Goal: Information Seeking & Learning: Learn about a topic

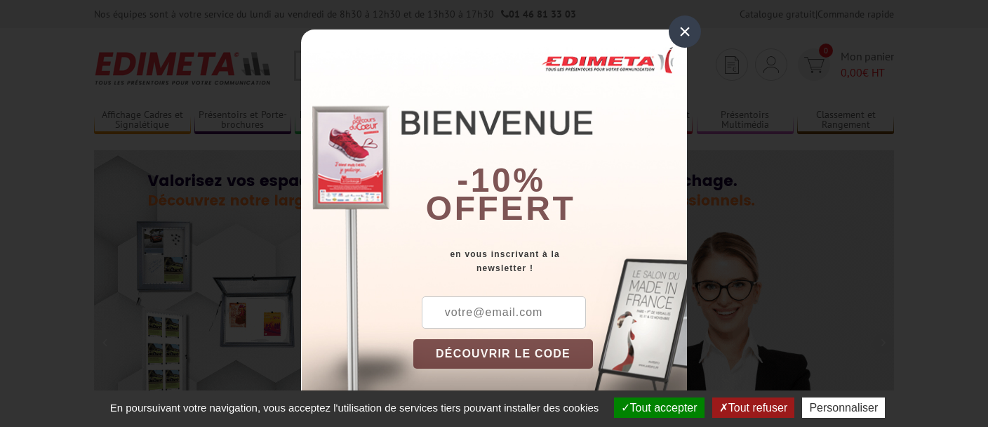
click at [682, 39] on div "×" at bounding box center [685, 31] width 32 height 32
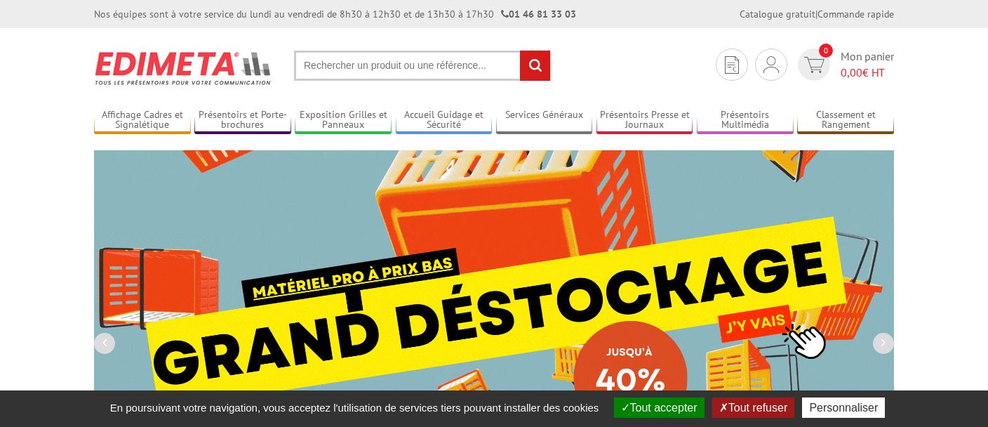
click at [366, 53] on input "text" at bounding box center [422, 66] width 257 height 30
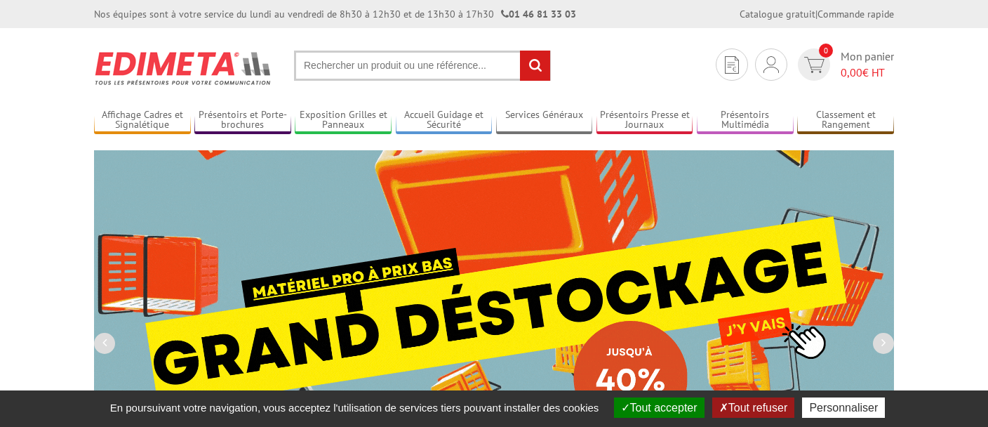
paste input "VAC956NR"
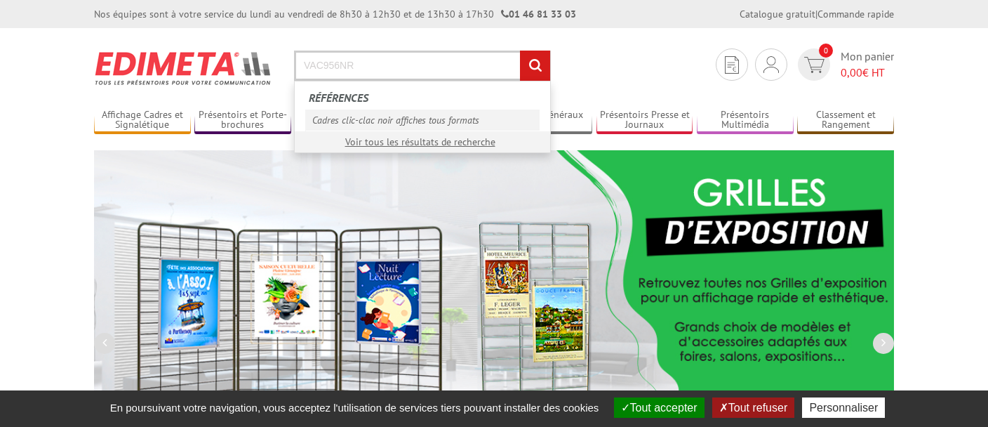
type input "VAC956NR"
click at [429, 119] on link "Cadres clic-clac noir affiches tous formats" at bounding box center [422, 119] width 234 height 21
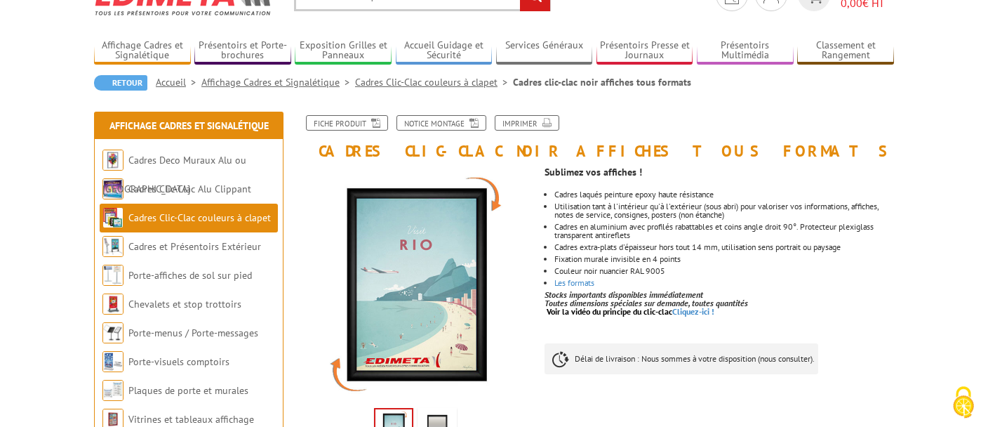
scroll to position [62, 0]
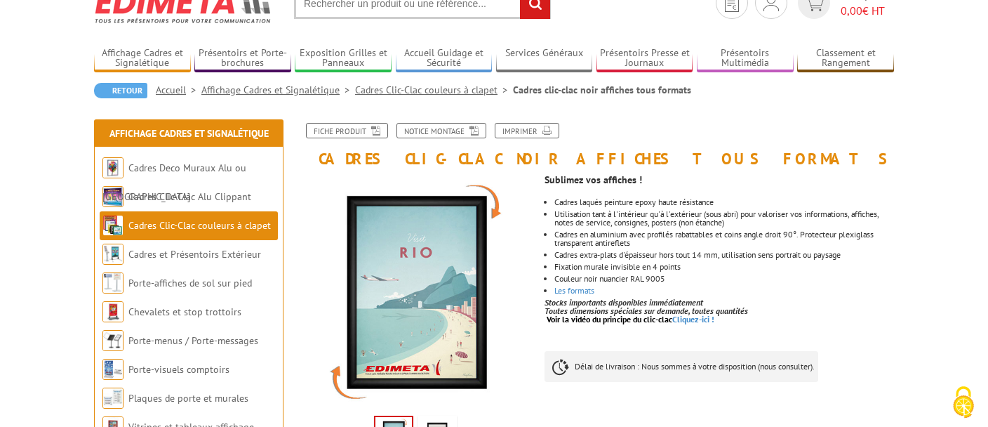
click at [423, 93] on link "Cadres Clic-Clac couleurs à clapet" at bounding box center [434, 89] width 158 height 13
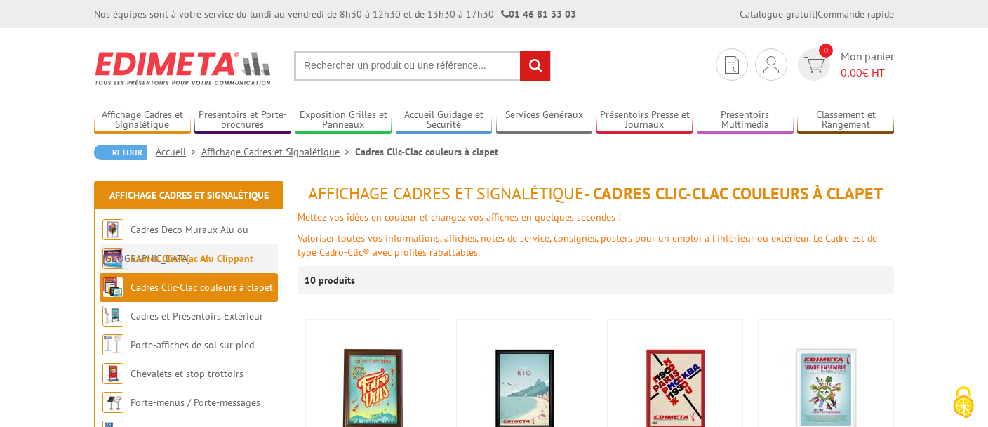
click at [185, 255] on link "Cadres Clic-Clac Alu Clippant" at bounding box center [192, 258] width 123 height 13
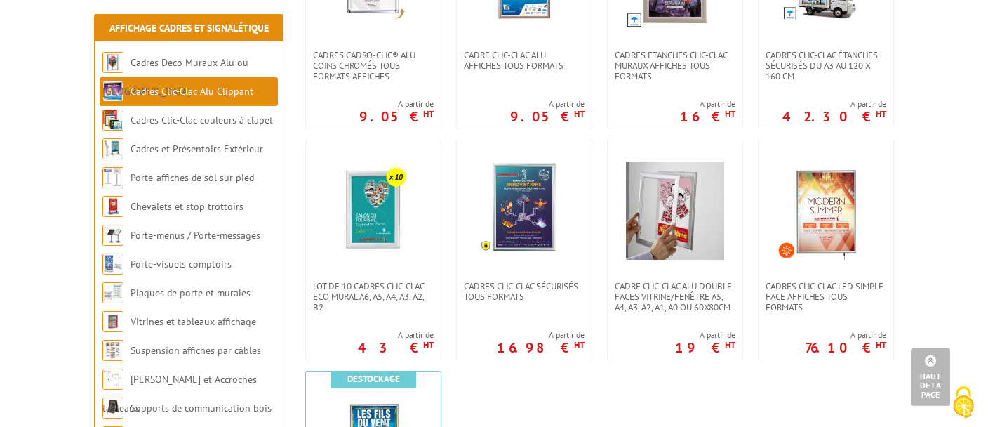
scroll to position [659, 0]
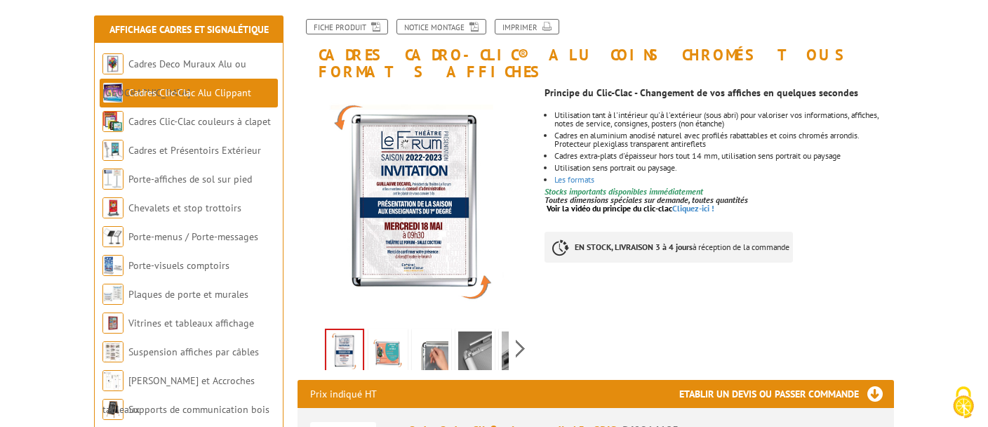
scroll to position [173, 0]
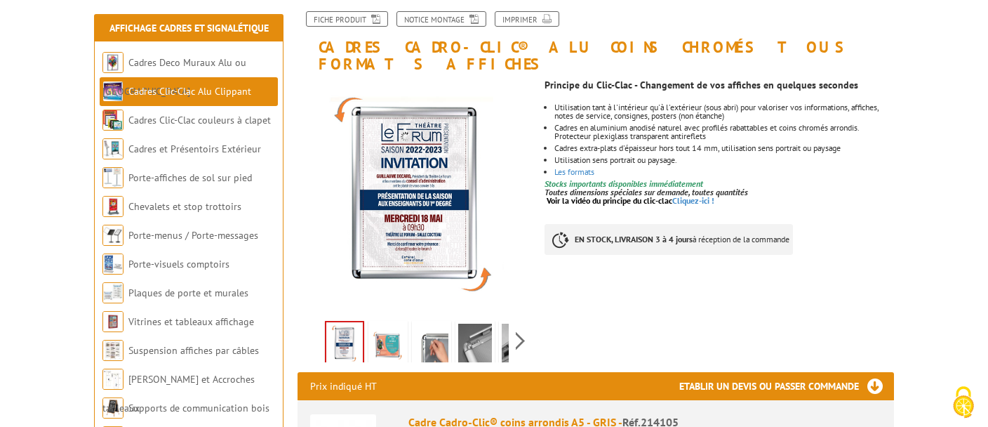
click at [429, 334] on img at bounding box center [432, 345] width 34 height 44
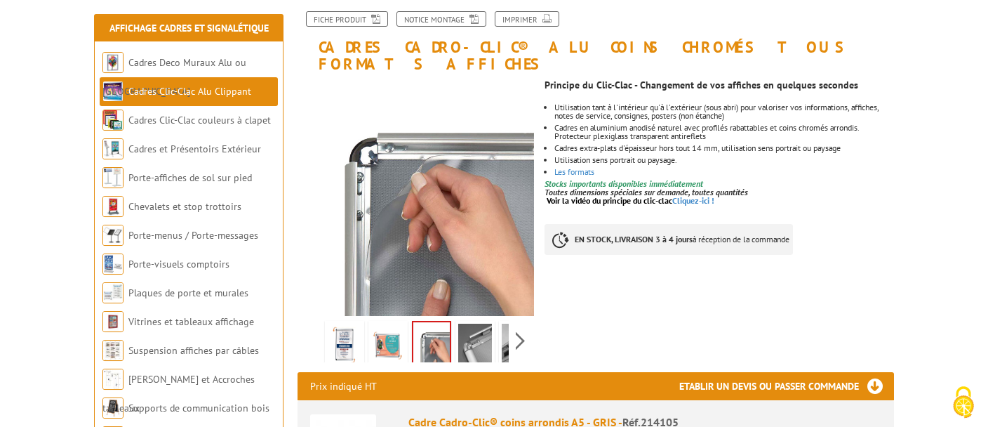
click at [429, 334] on img at bounding box center [431, 344] width 36 height 44
click at [471, 332] on img at bounding box center [475, 345] width 34 height 44
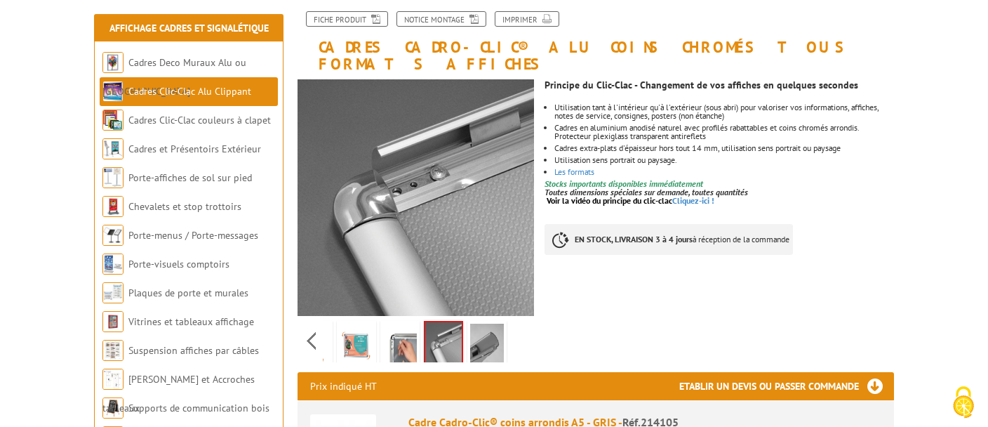
click at [520, 325] on div "Previous Next" at bounding box center [415, 340] width 236 height 49
click at [478, 344] on img at bounding box center [487, 345] width 34 height 44
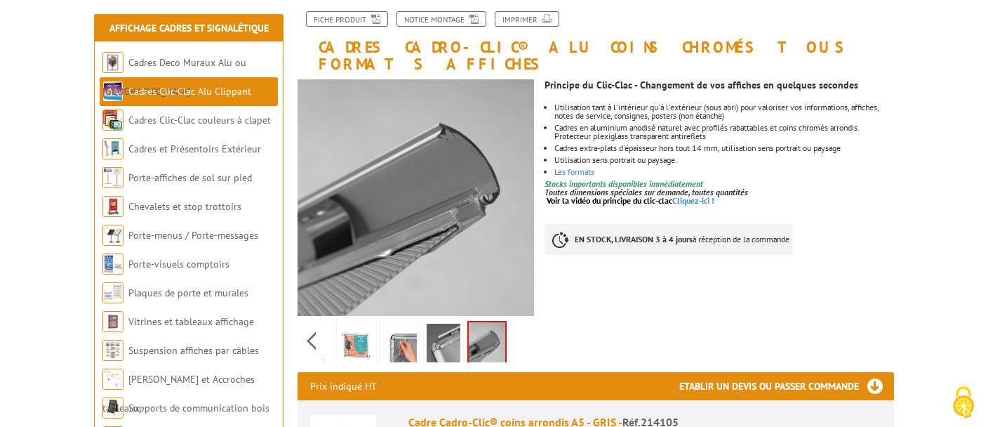
click at [448, 333] on img at bounding box center [444, 345] width 34 height 44
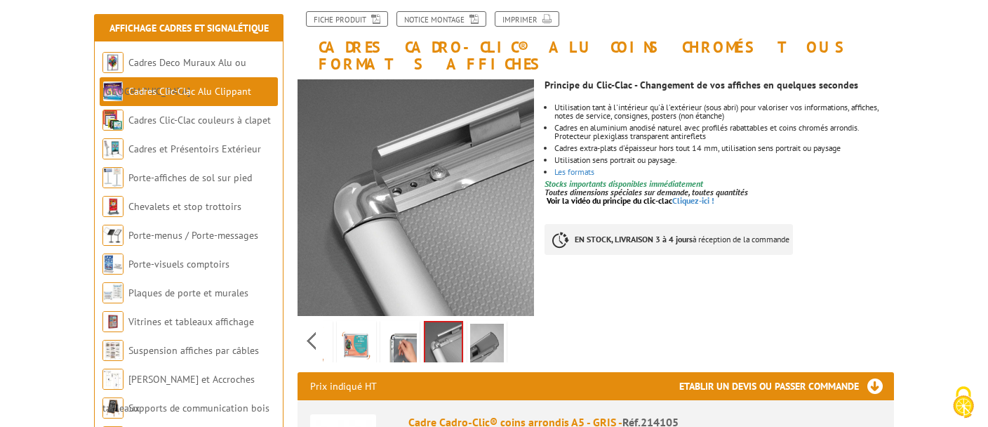
click at [391, 335] on img at bounding box center [400, 345] width 34 height 44
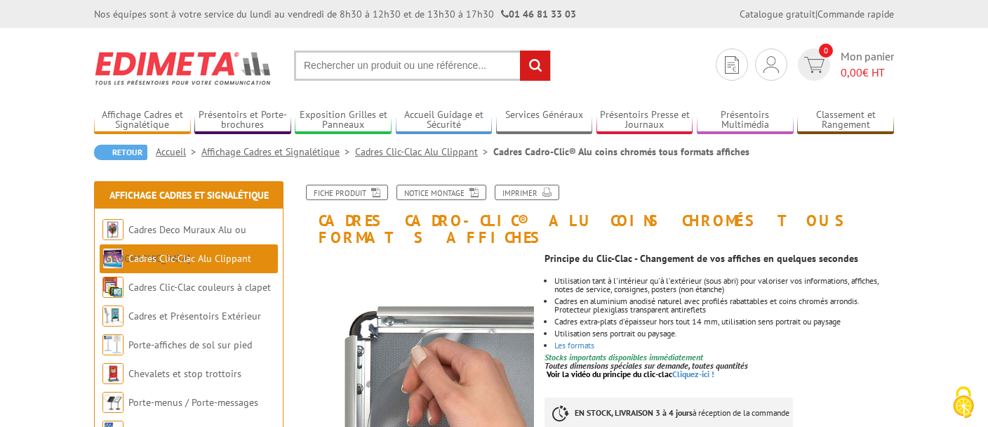
scroll to position [246, 0]
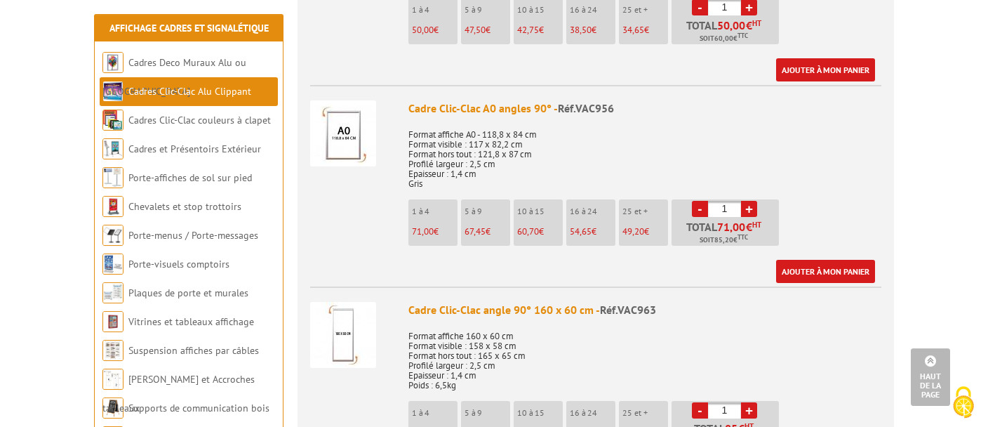
scroll to position [2285, 0]
